Goal: Find specific page/section: Find specific page/section

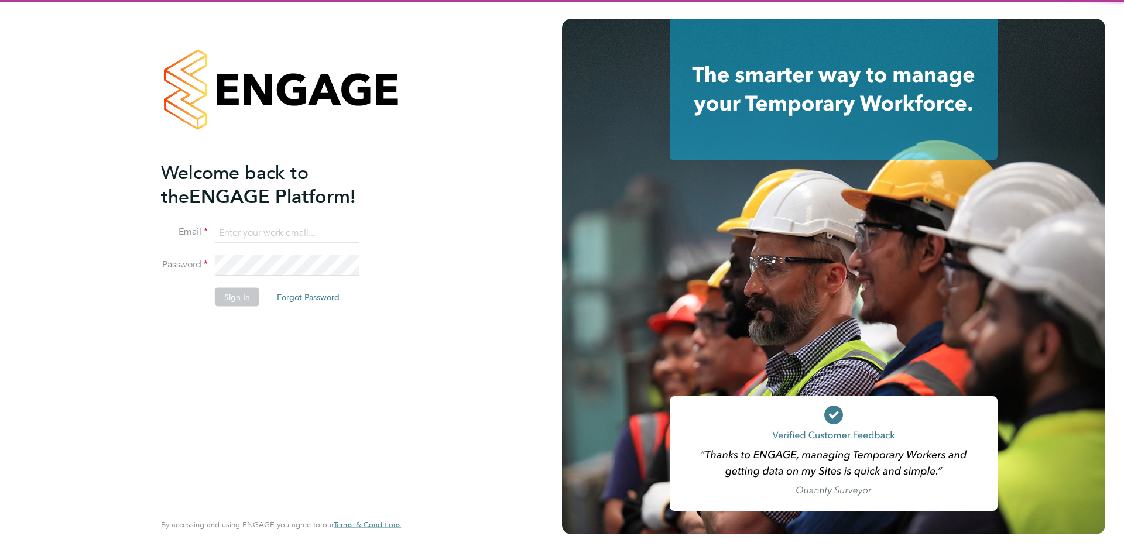
click at [255, 236] on input at bounding box center [287, 232] width 145 height 21
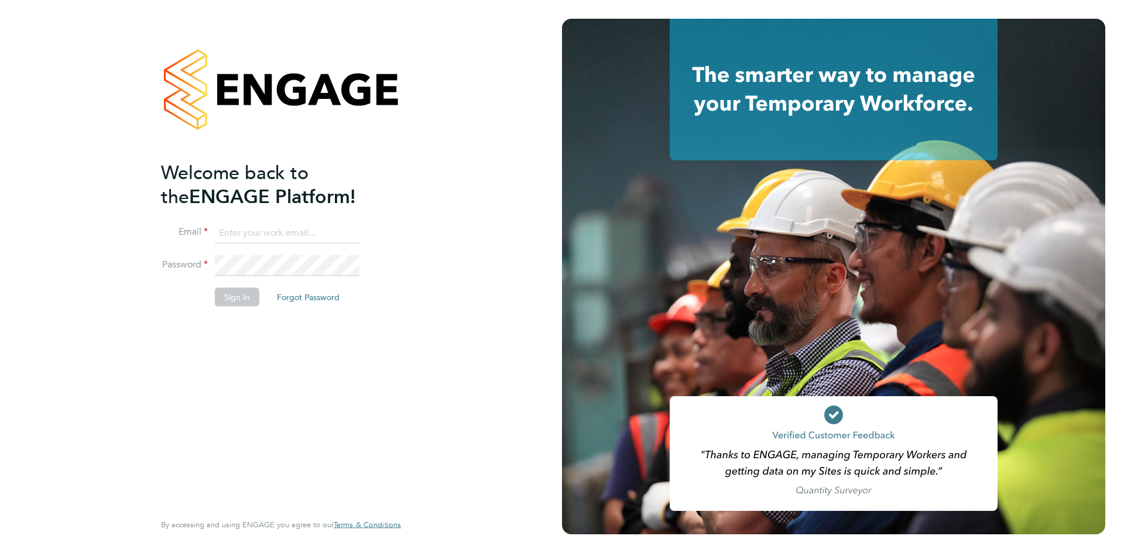
type input "michelle.suchley@berryrecruitment.co.uk"
click at [248, 306] on li "Sign In Forgot Password" at bounding box center [275, 303] width 228 height 30
click at [246, 291] on button "Sign In" at bounding box center [237, 297] width 44 height 19
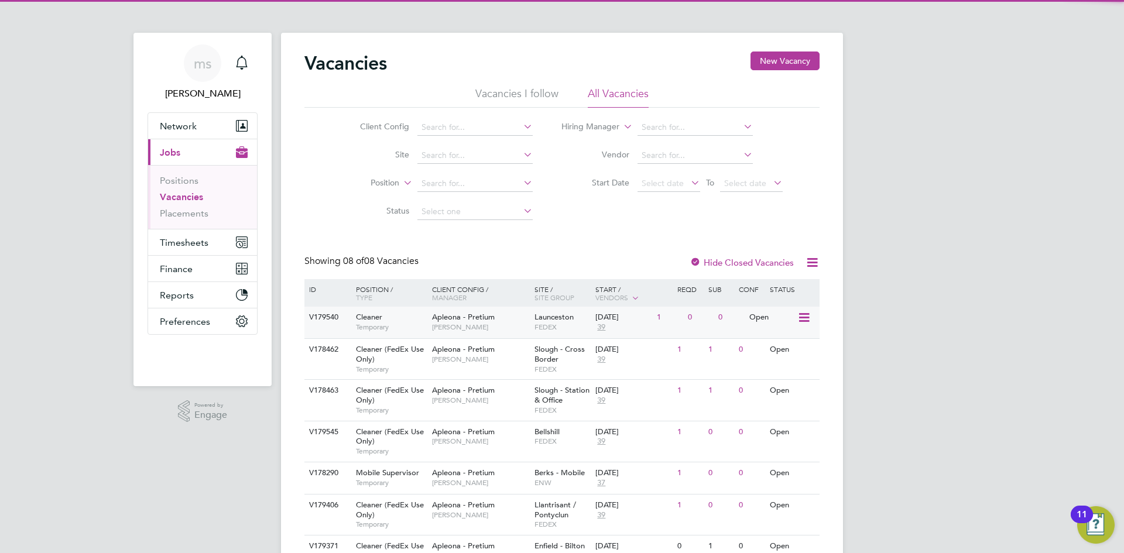
click at [453, 330] on span "[PERSON_NAME]" at bounding box center [480, 327] width 97 height 9
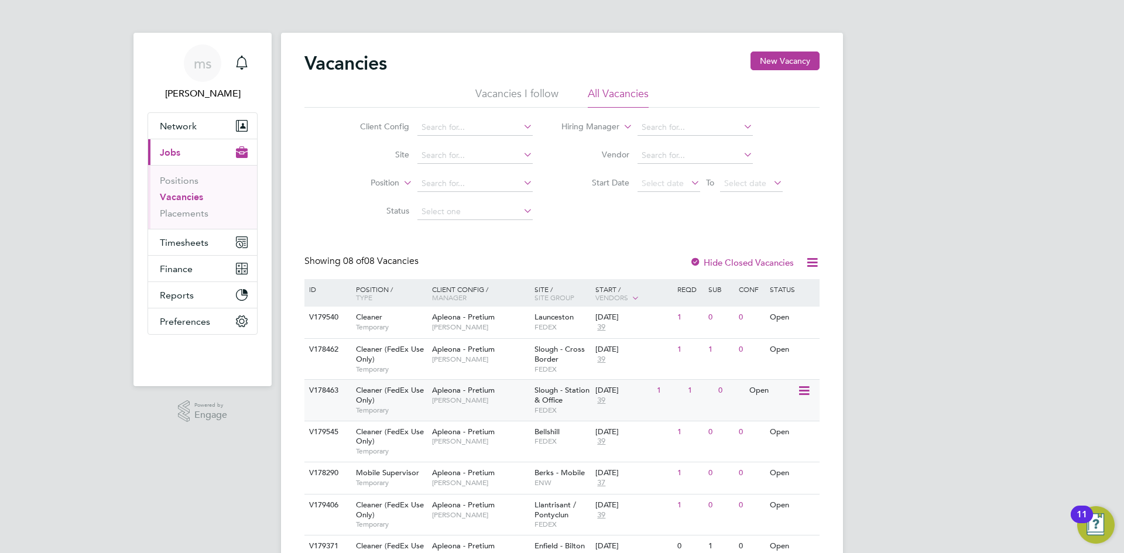
scroll to position [59, 0]
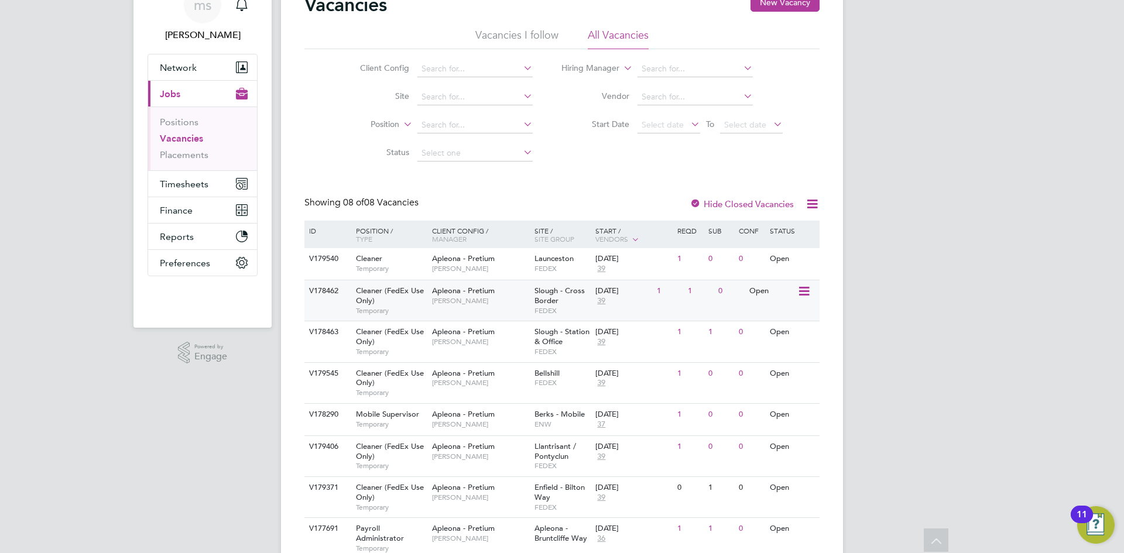
click at [504, 299] on span "Tracy Sellick" at bounding box center [480, 300] width 97 height 9
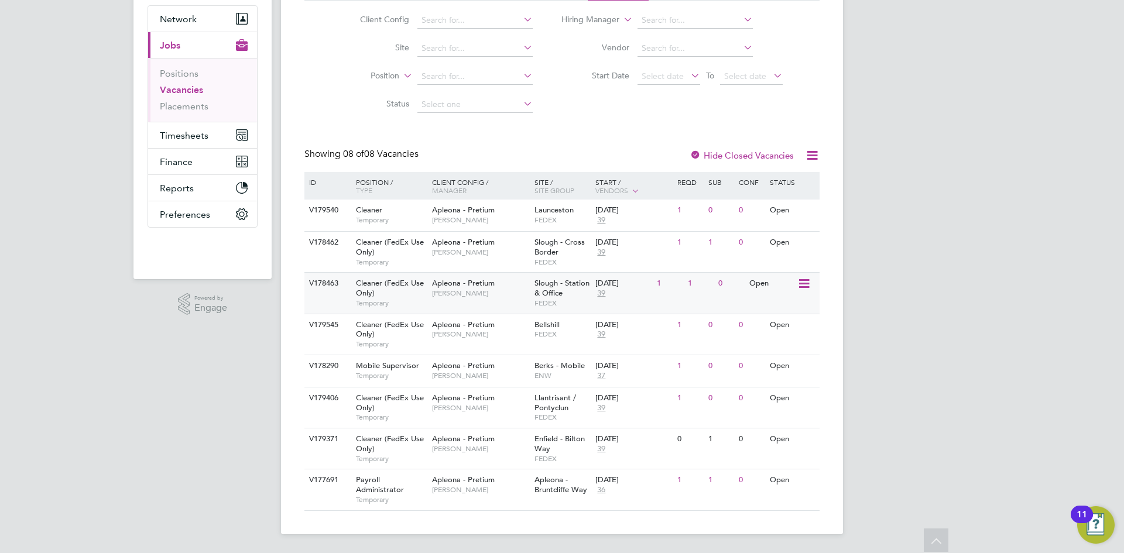
click at [477, 290] on span "[PERSON_NAME]" at bounding box center [480, 293] width 97 height 9
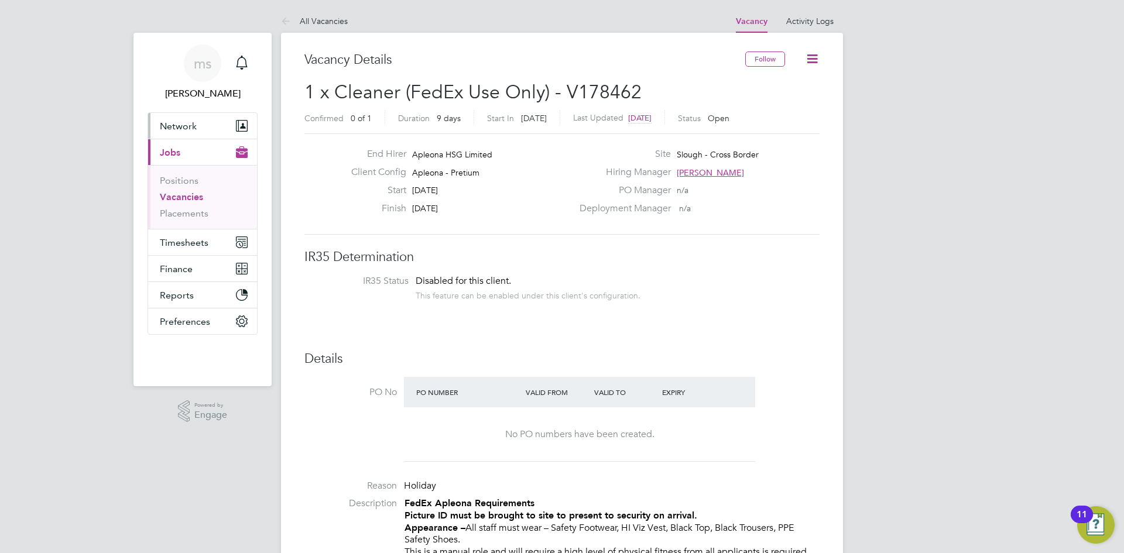
click at [183, 127] on span "Network" at bounding box center [178, 126] width 37 height 11
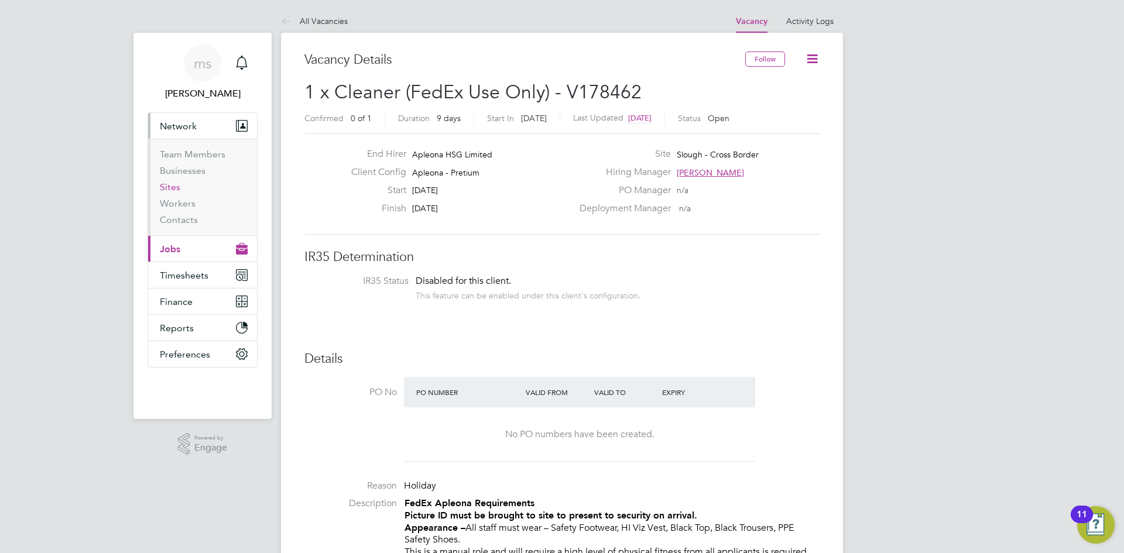
click at [173, 189] on link "Sites" at bounding box center [170, 187] width 20 height 11
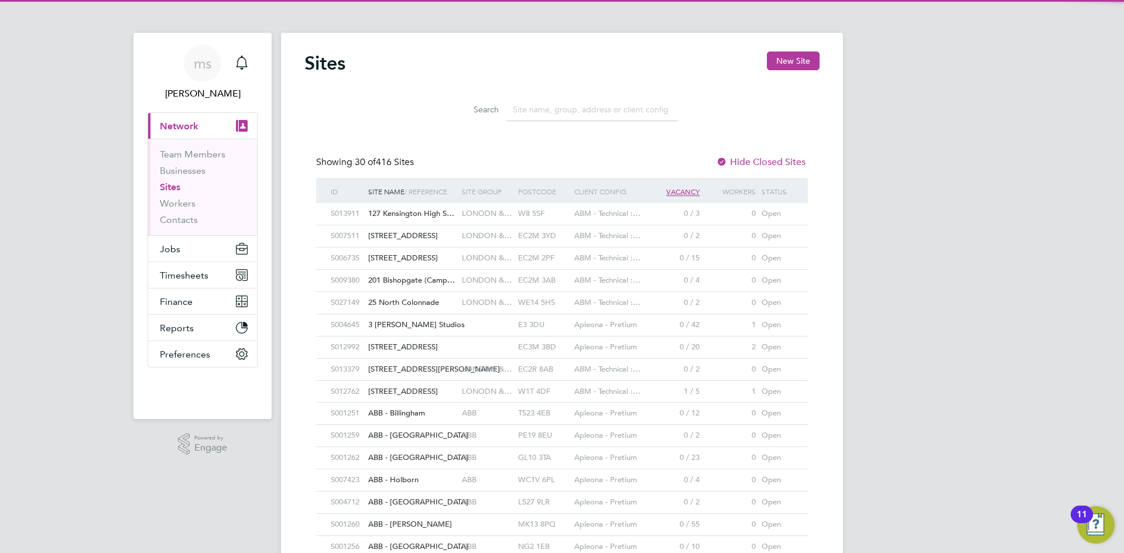
scroll to position [22, 57]
click at [567, 115] on input at bounding box center [592, 109] width 171 height 23
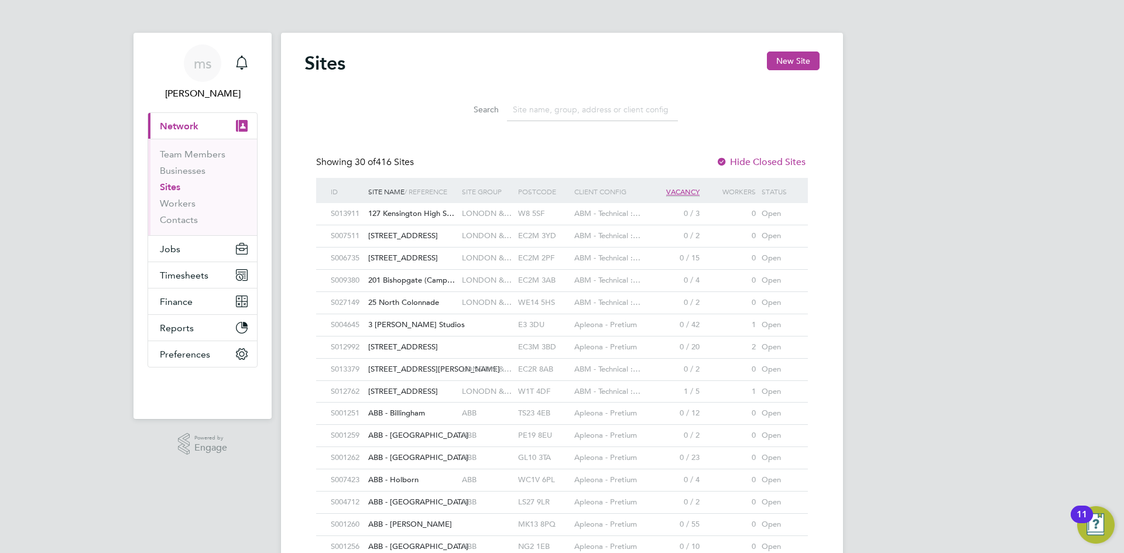
paste input "Harsimranjit Singh Masouen"
type input "Harsimranjit Singh Masouen"
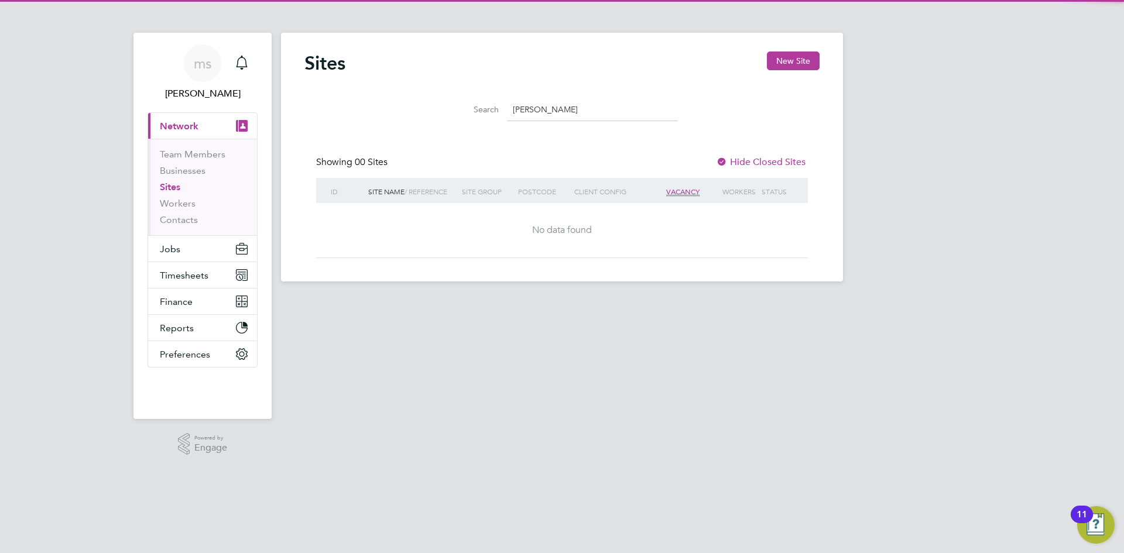
click at [578, 109] on input "Harsimranjit Singh Masouen" at bounding box center [592, 109] width 171 height 23
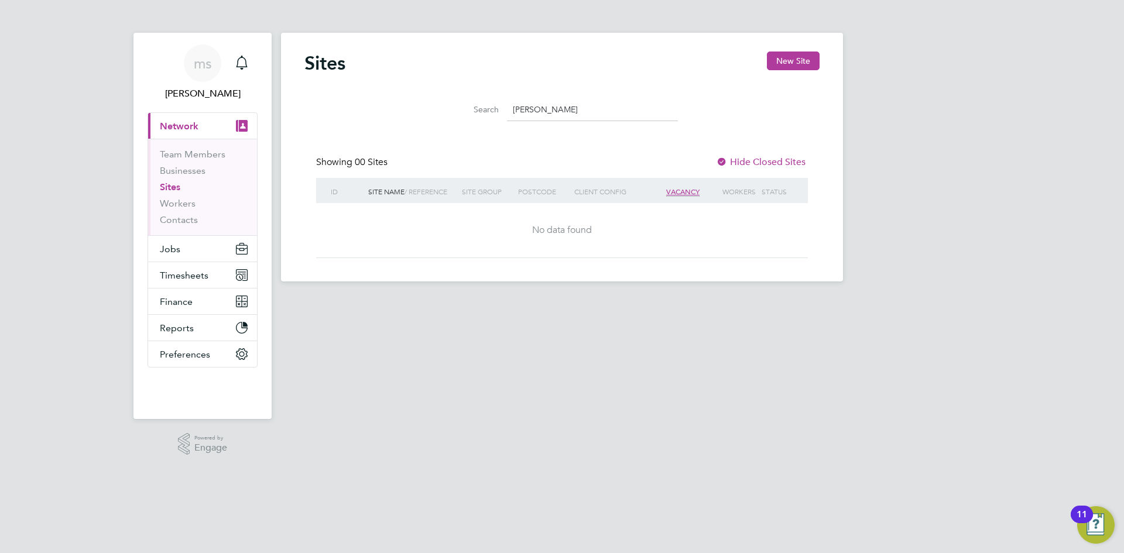
click at [578, 109] on input "Harsimranjit Singh Masouen" at bounding box center [592, 109] width 171 height 23
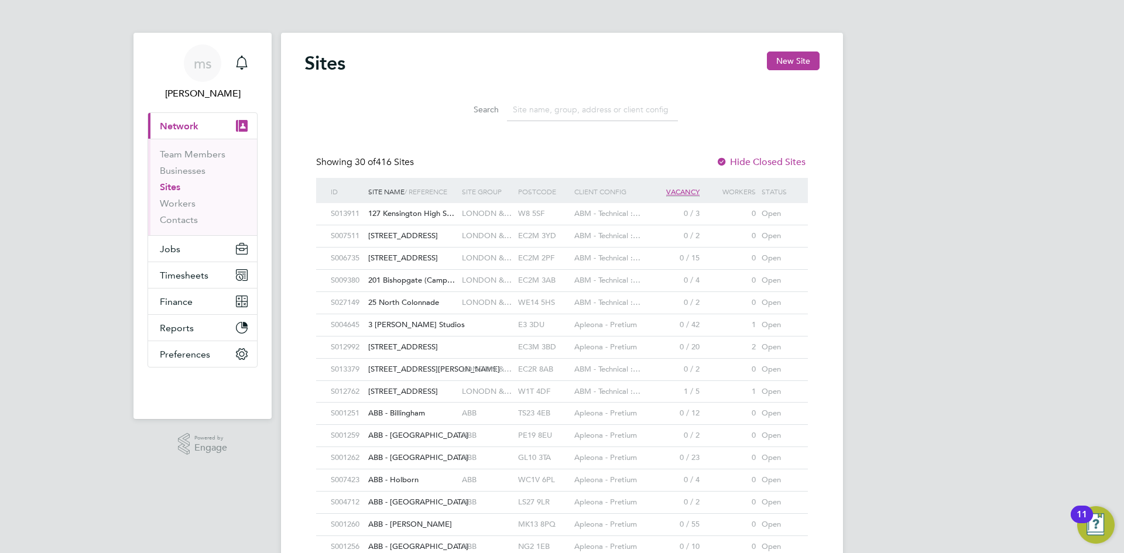
paste input "Slough - Station & Office"
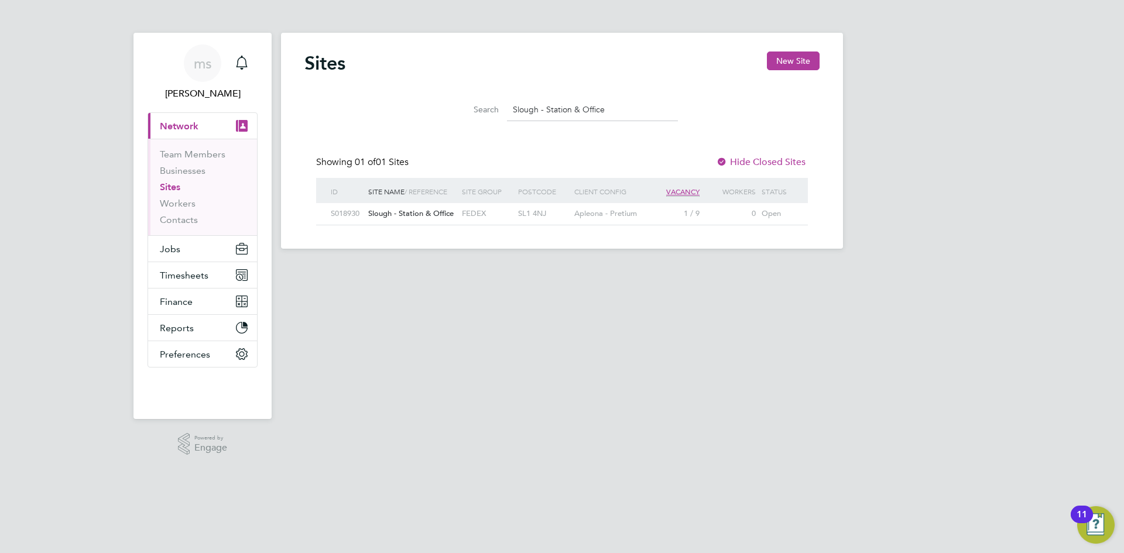
type input "Slough - Station & Office"
click at [599, 213] on span "Apleona - Pretium" at bounding box center [605, 213] width 63 height 10
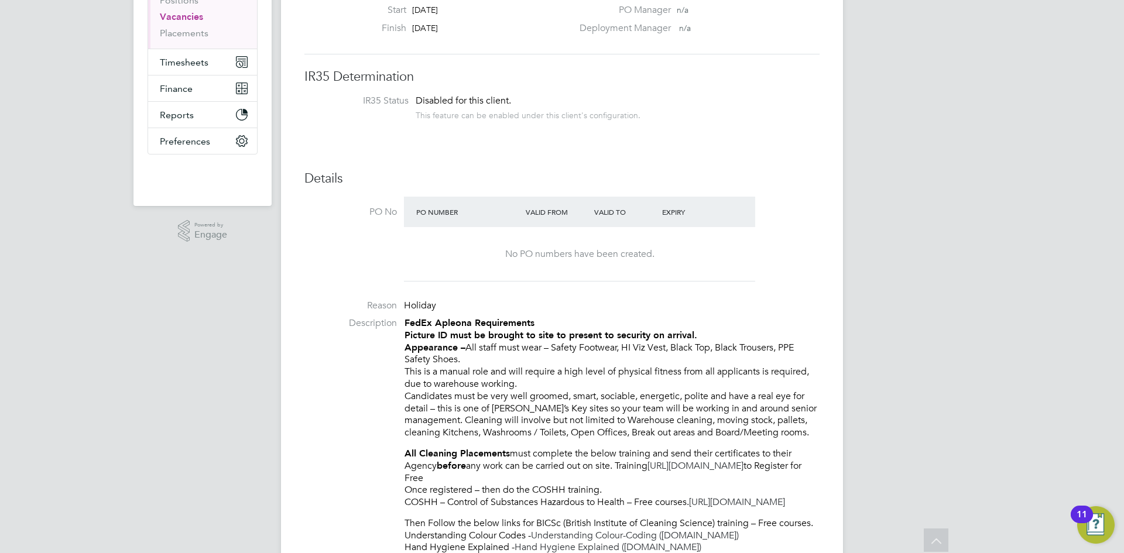
scroll to position [59, 0]
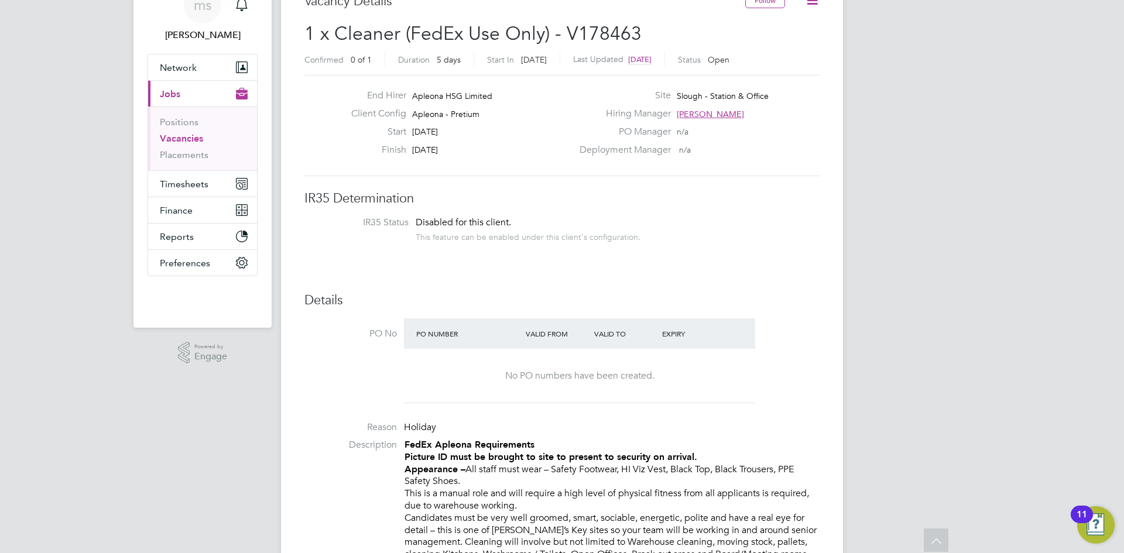
drag, startPoint x: 676, startPoint y: 94, endPoint x: 809, endPoint y: 88, distance: 133.6
click at [809, 88] on div "End Hirer Apleona HSG Limited Client Config Apleona - Pretium Start 01 Sep 2025…" at bounding box center [561, 125] width 515 height 101
drag, startPoint x: 681, startPoint y: 95, endPoint x: 724, endPoint y: 94, distance: 42.7
click at [724, 94] on span "Slough - Station & Office" at bounding box center [723, 96] width 92 height 11
click at [677, 92] on span "Slough - Station & Office" at bounding box center [723, 96] width 92 height 11
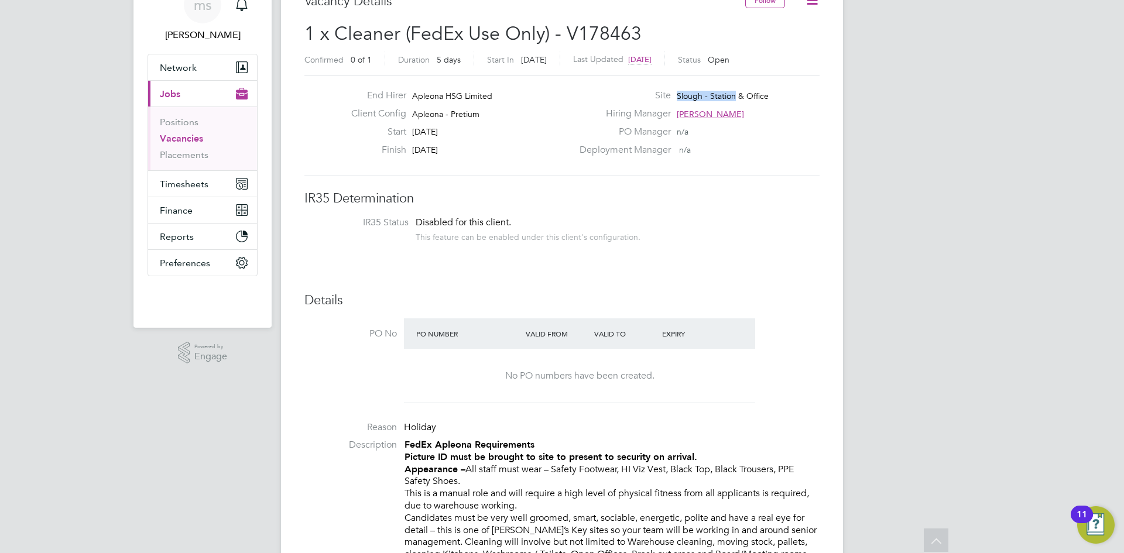
drag, startPoint x: 677, startPoint y: 92, endPoint x: 740, endPoint y: 94, distance: 62.7
click at [724, 93] on span "Slough - Station & Office" at bounding box center [723, 96] width 92 height 11
click at [745, 94] on span "Slough - Station & Office" at bounding box center [723, 96] width 92 height 11
click at [752, 95] on span "Slough - Station & Office" at bounding box center [723, 96] width 92 height 11
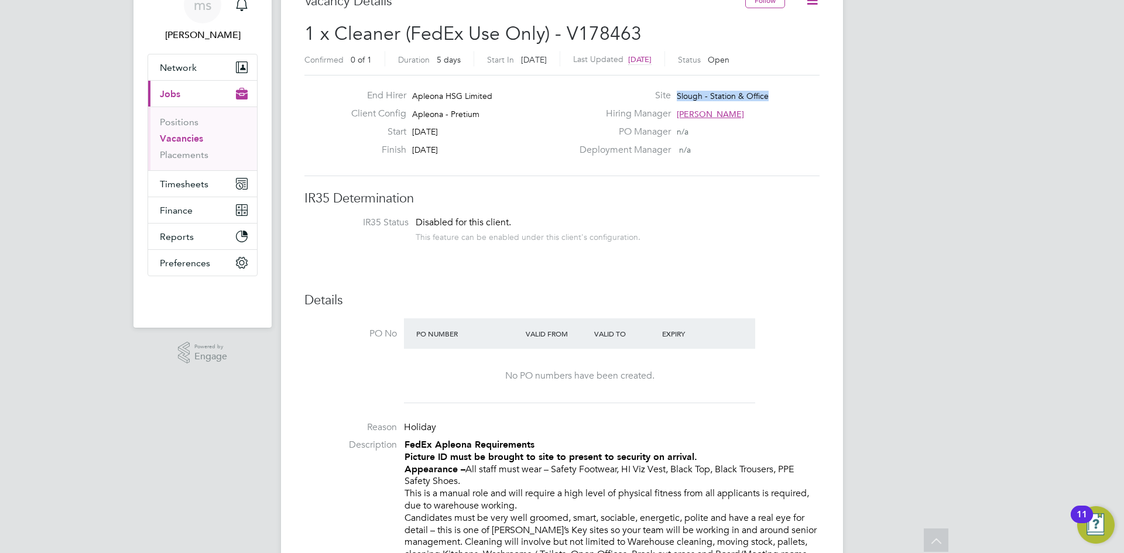
click at [752, 95] on span "Slough - Station & Office" at bounding box center [723, 96] width 92 height 11
copy div "Slough - Station & Office Hiring Manager Tracy Sellick PO Manager"
